Goal: Navigation & Orientation: Understand site structure

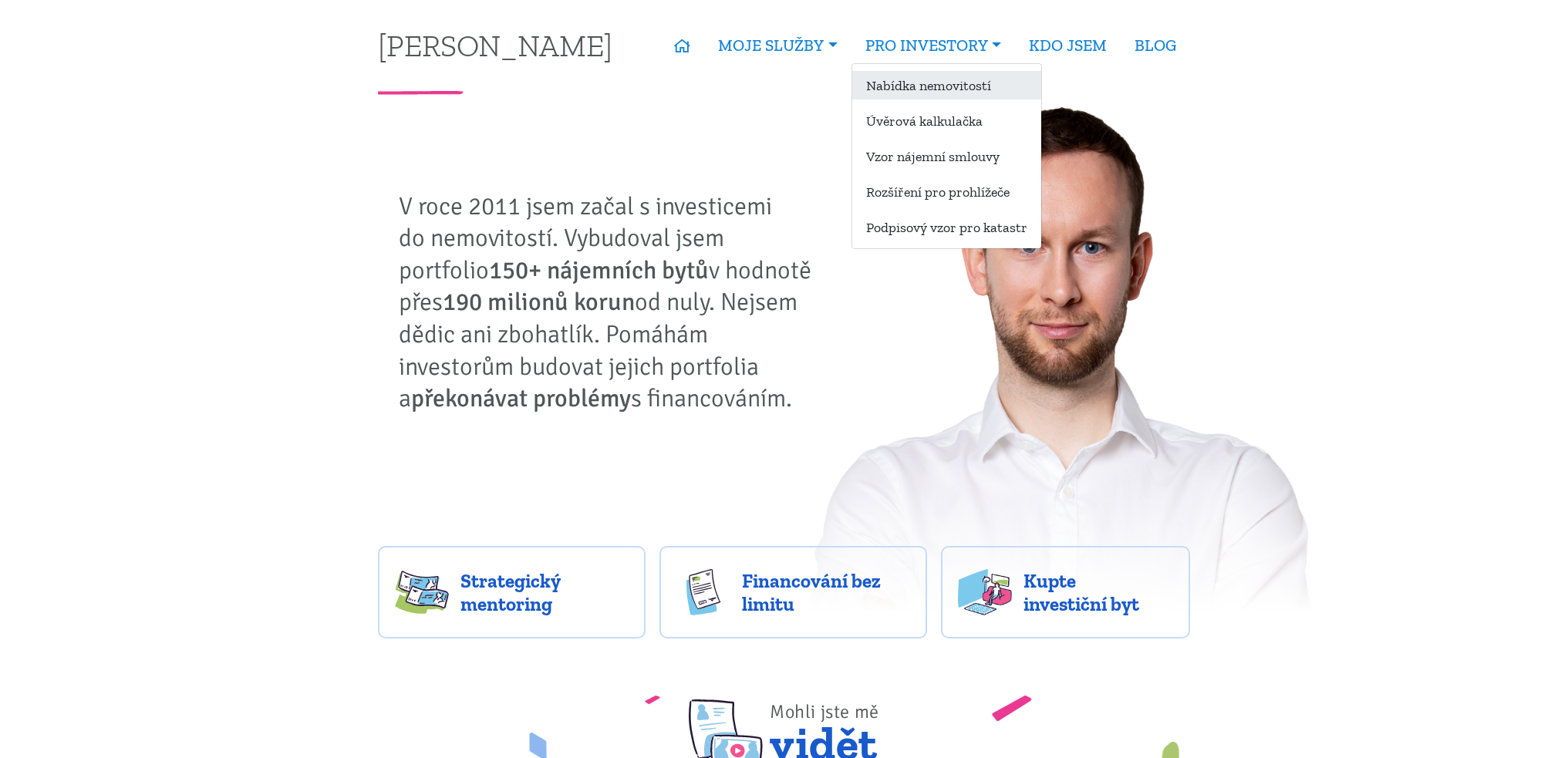
click at [950, 83] on link "Nabídka nemovitostí" at bounding box center [946, 85] width 189 height 29
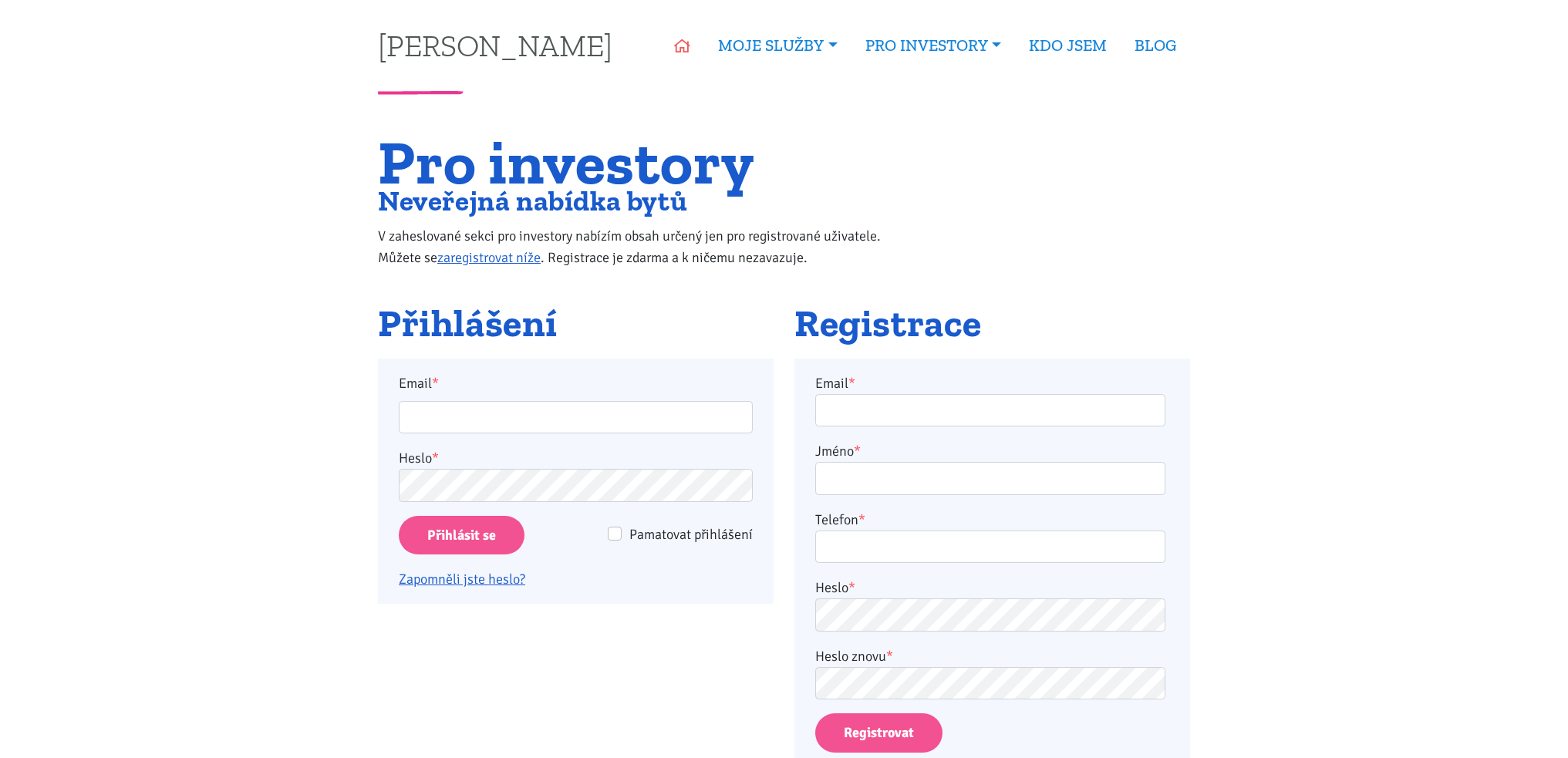
click at [681, 60] on link "ÚVOD" at bounding box center [682, 46] width 44 height 36
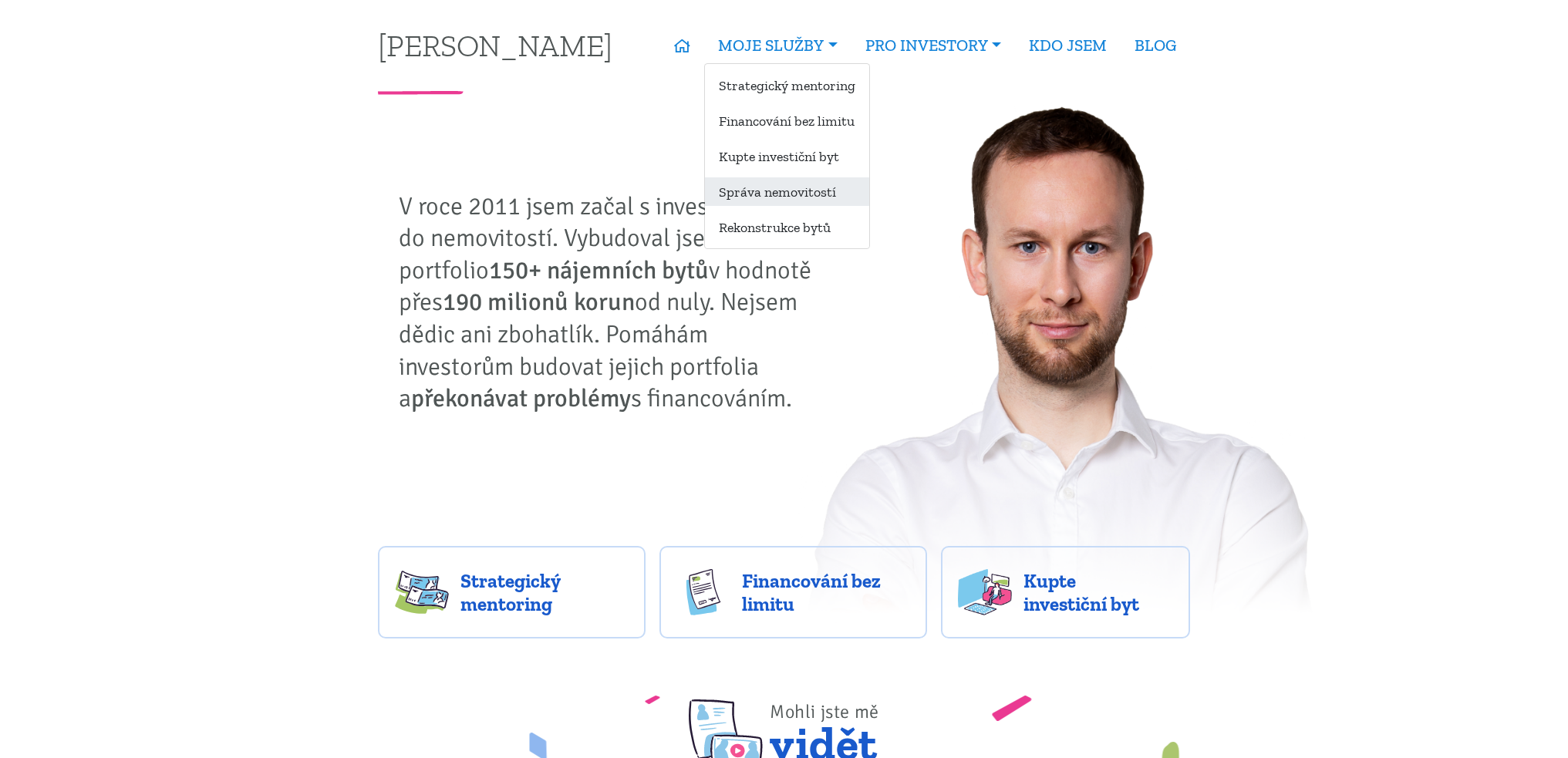
click at [806, 183] on link "Správa nemovitostí" at bounding box center [787, 191] width 164 height 29
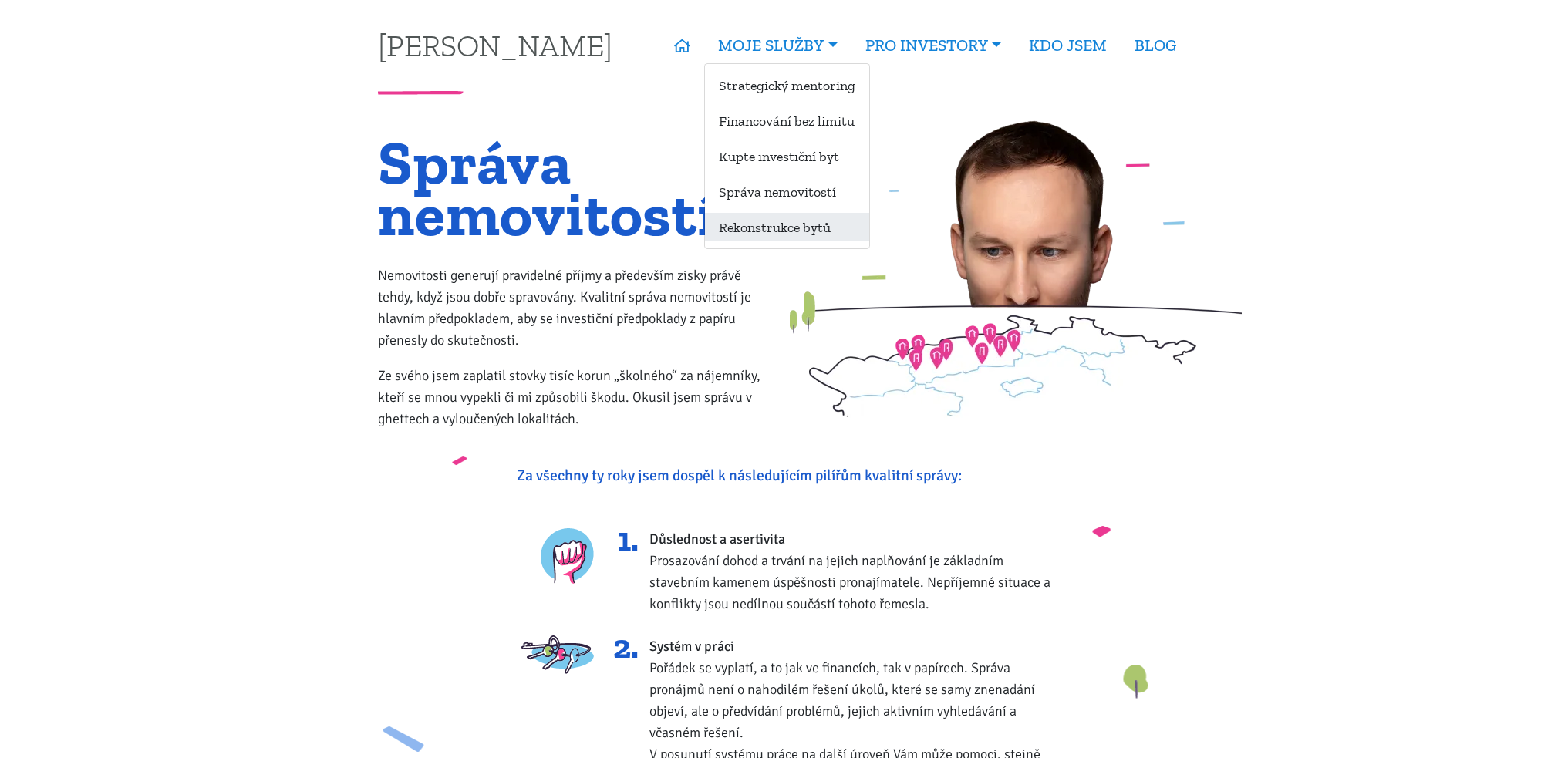
click at [782, 213] on link "Rekonstrukce bytů" at bounding box center [787, 226] width 164 height 29
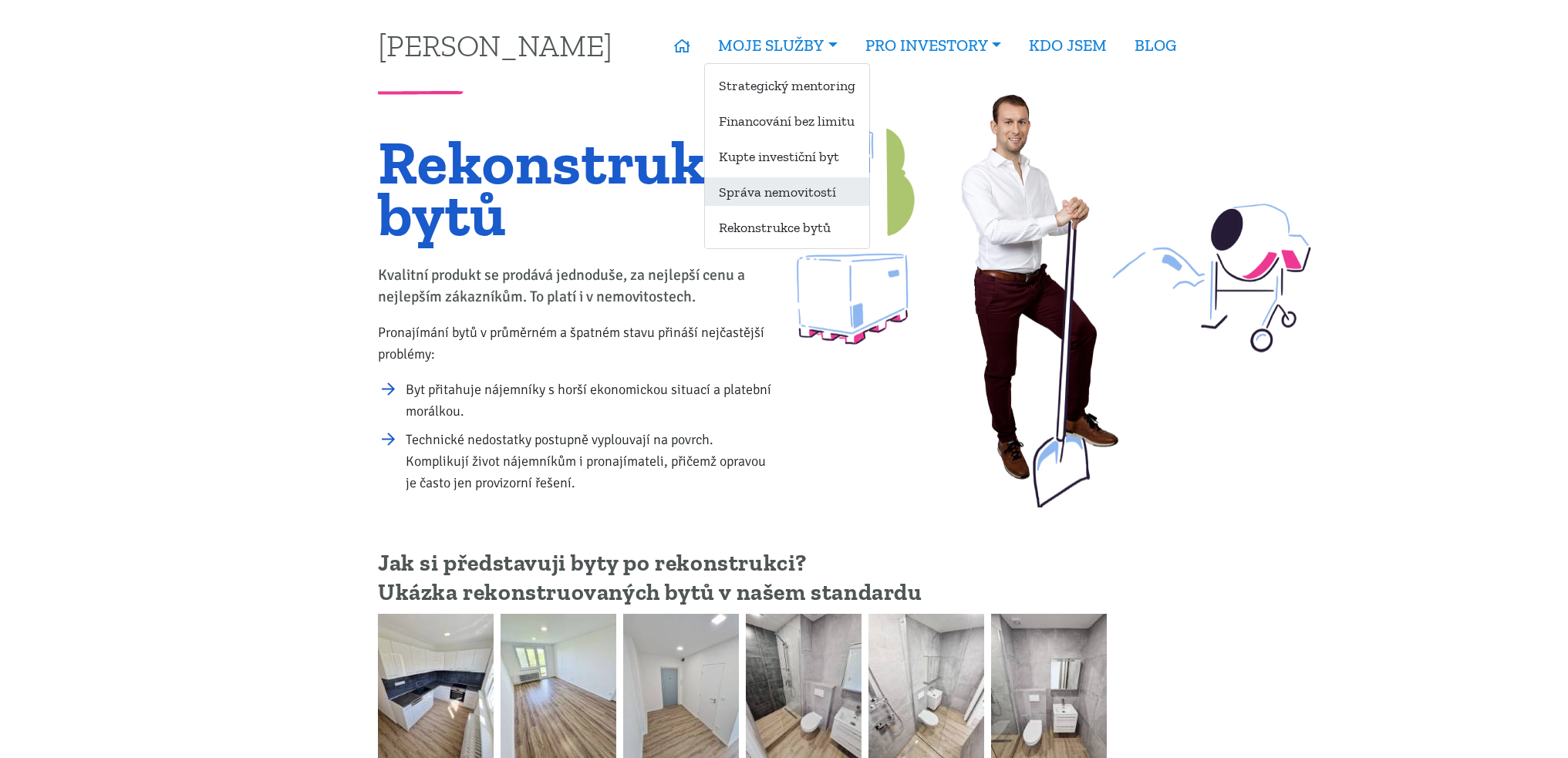
click at [766, 179] on link "Správa nemovitostí" at bounding box center [787, 191] width 164 height 29
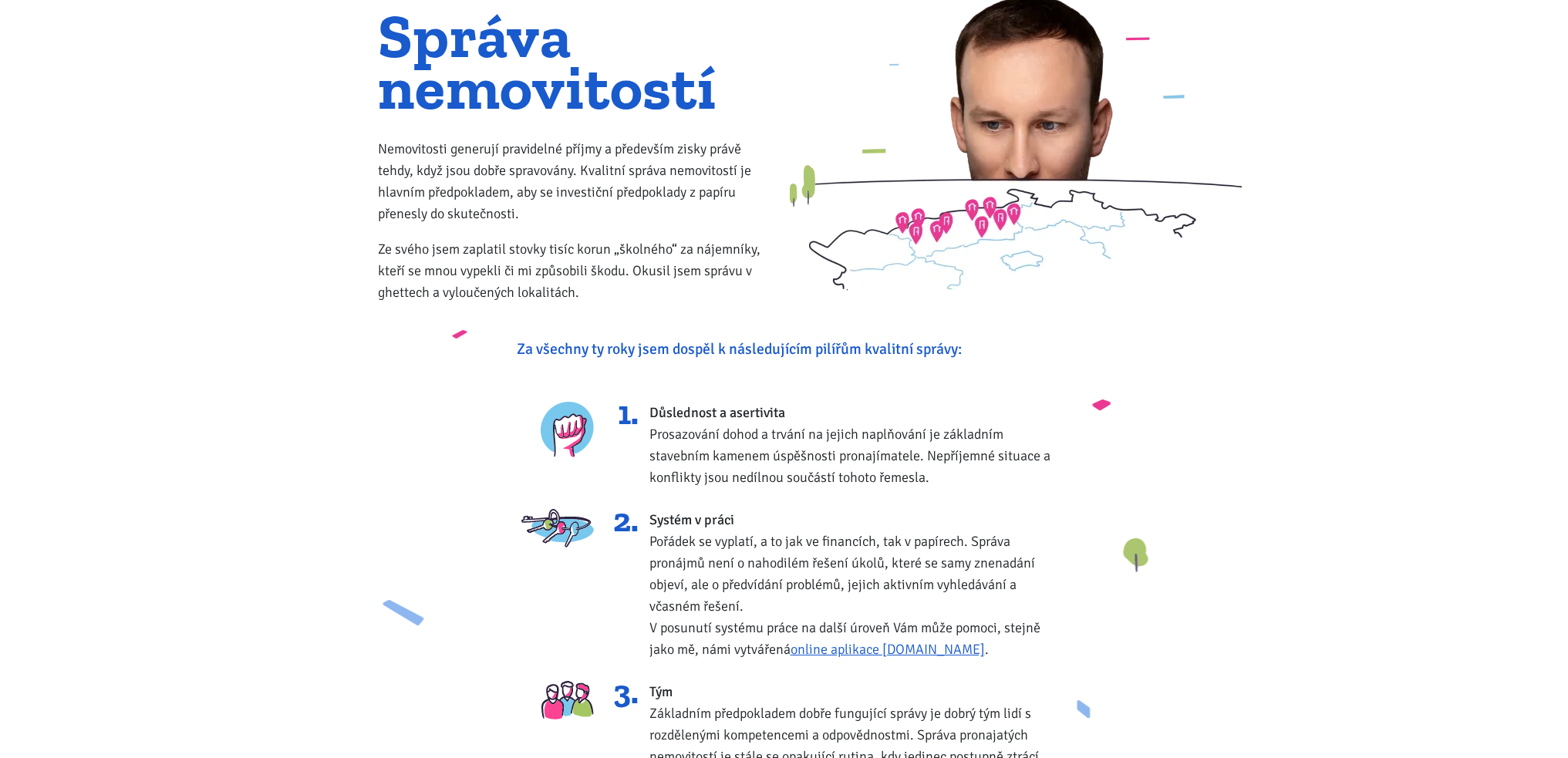
scroll to position [308, 0]
